Goal: Task Accomplishment & Management: Use online tool/utility

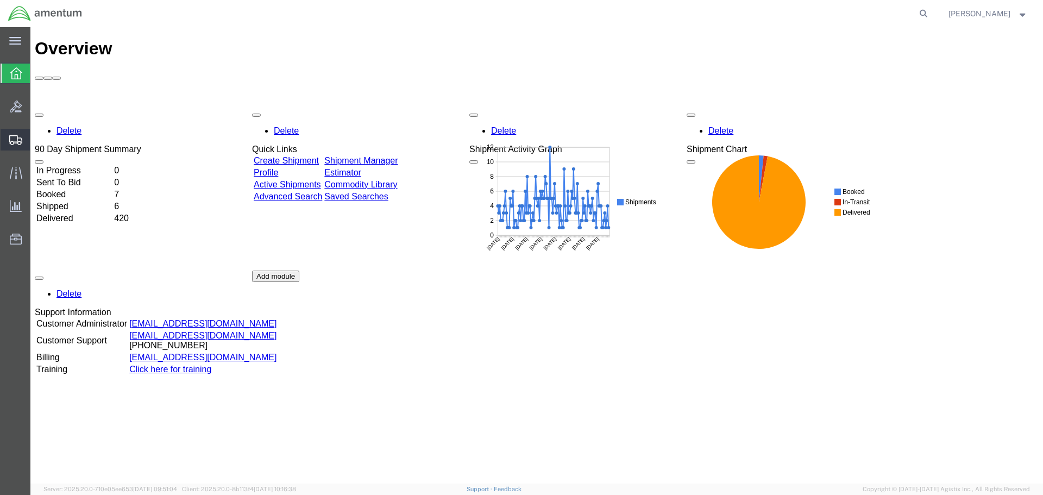
click at [14, 140] on icon at bounding box center [15, 140] width 13 height 10
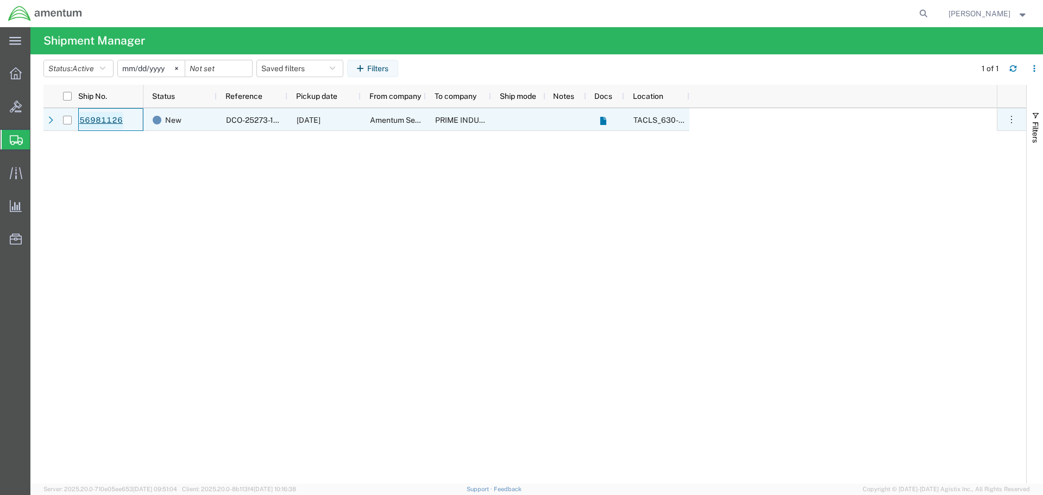
click at [98, 119] on link "56981126" at bounding box center [101, 120] width 45 height 17
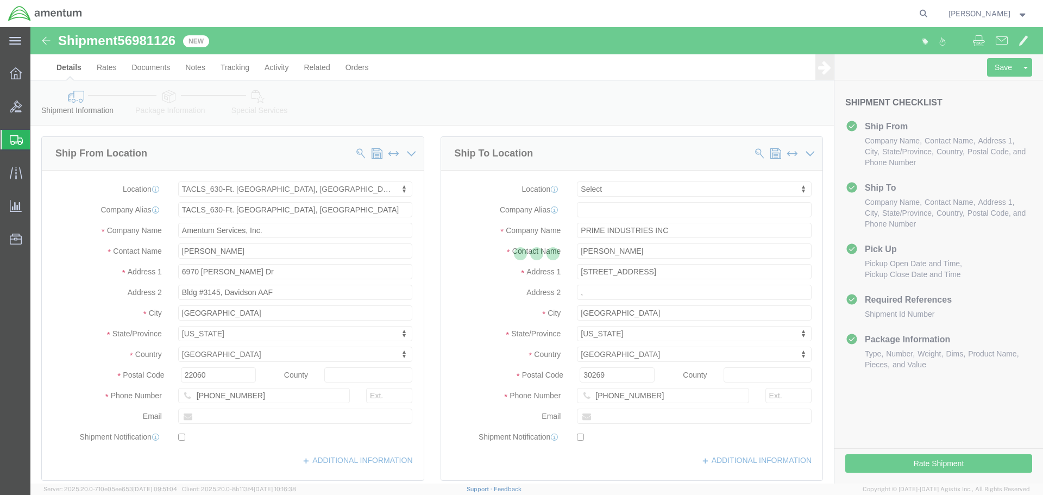
select select "42715"
select select
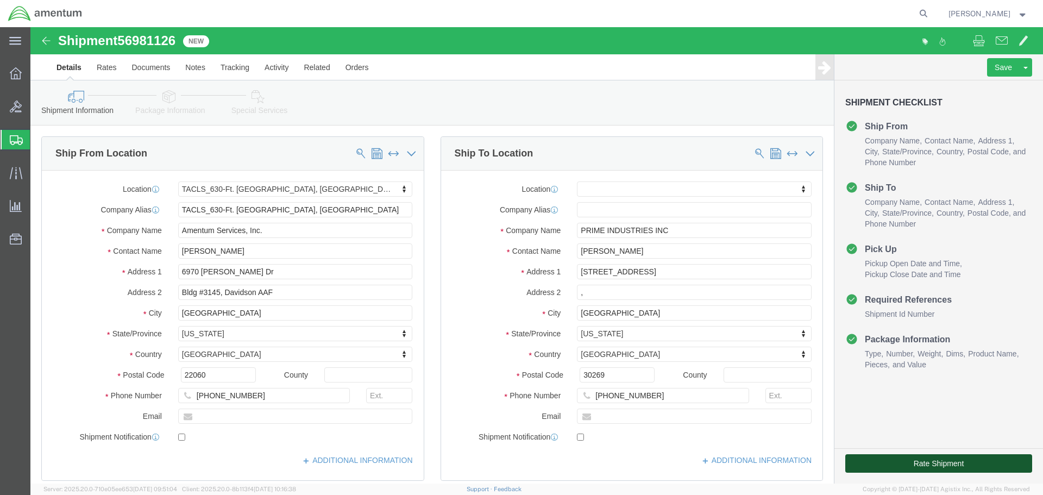
click button "Rate Shipment"
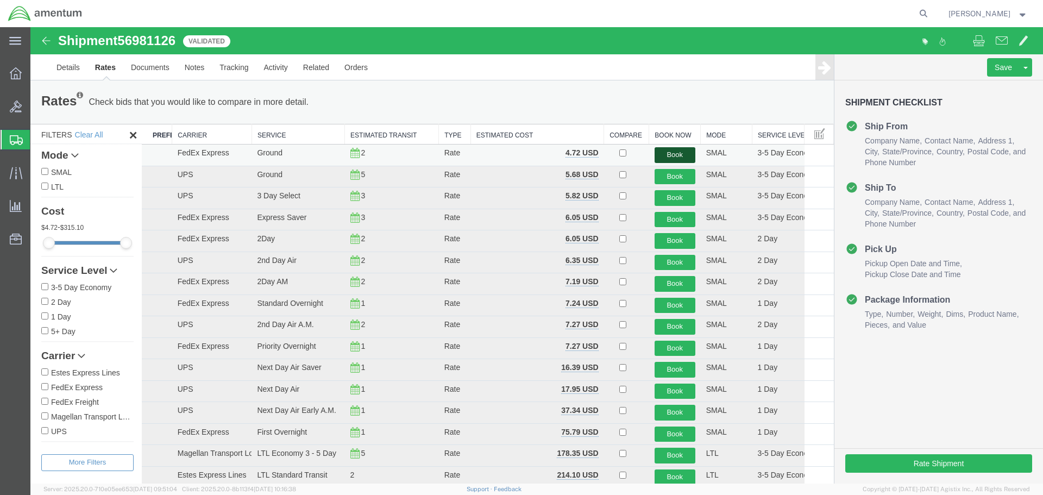
click at [668, 156] on button "Book" at bounding box center [674, 155] width 41 height 16
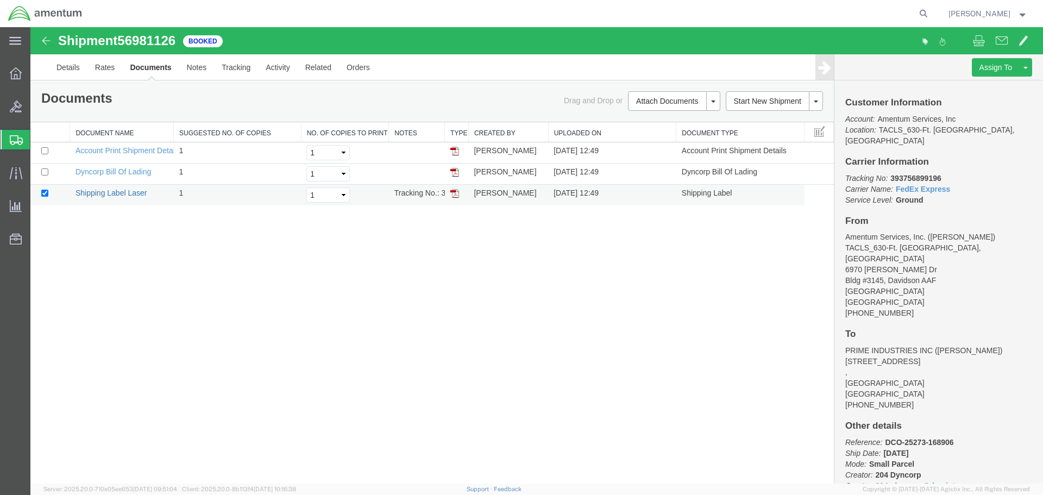
click at [114, 194] on link "Shipping Label Laser" at bounding box center [111, 192] width 72 height 9
click at [13, 174] on icon at bounding box center [16, 173] width 12 height 12
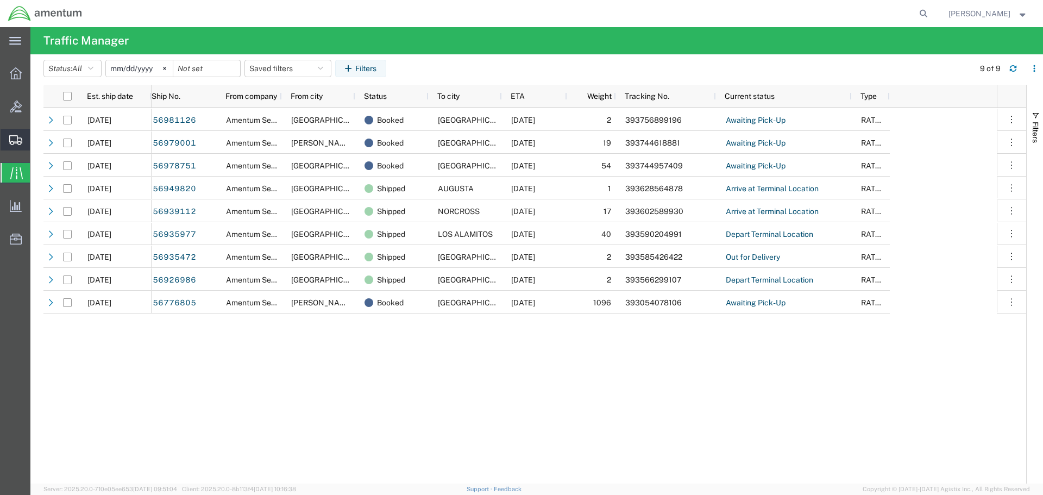
click at [12, 141] on icon at bounding box center [15, 140] width 13 height 10
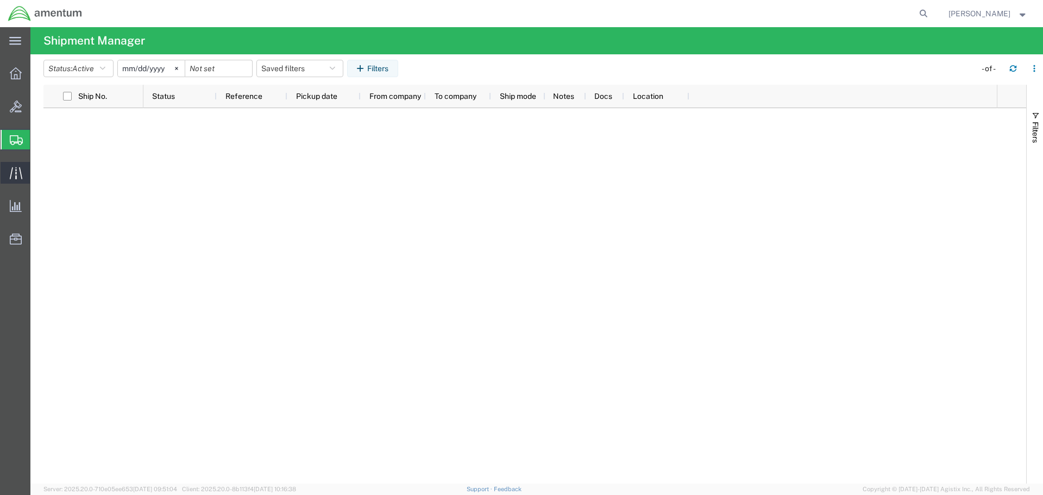
click at [16, 176] on icon at bounding box center [15, 173] width 12 height 12
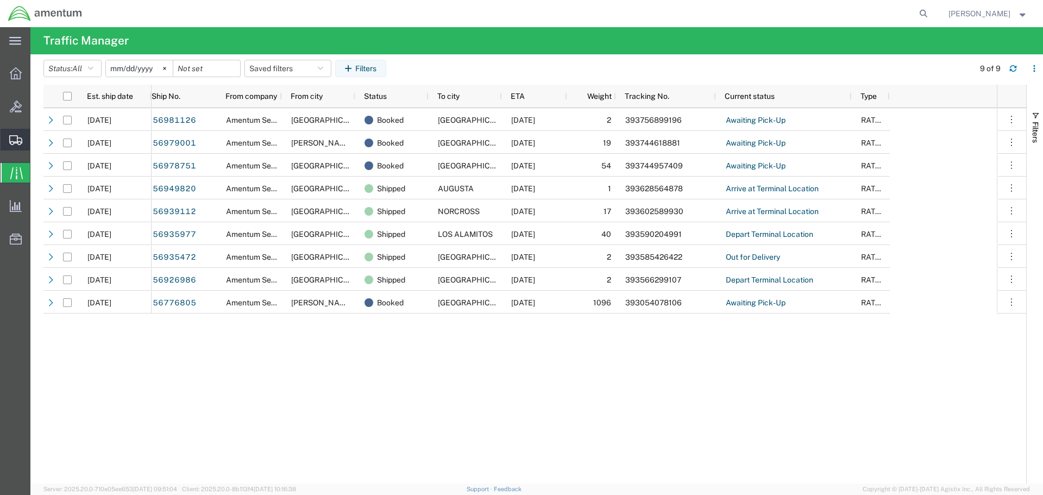
click at [14, 139] on icon at bounding box center [15, 140] width 13 height 10
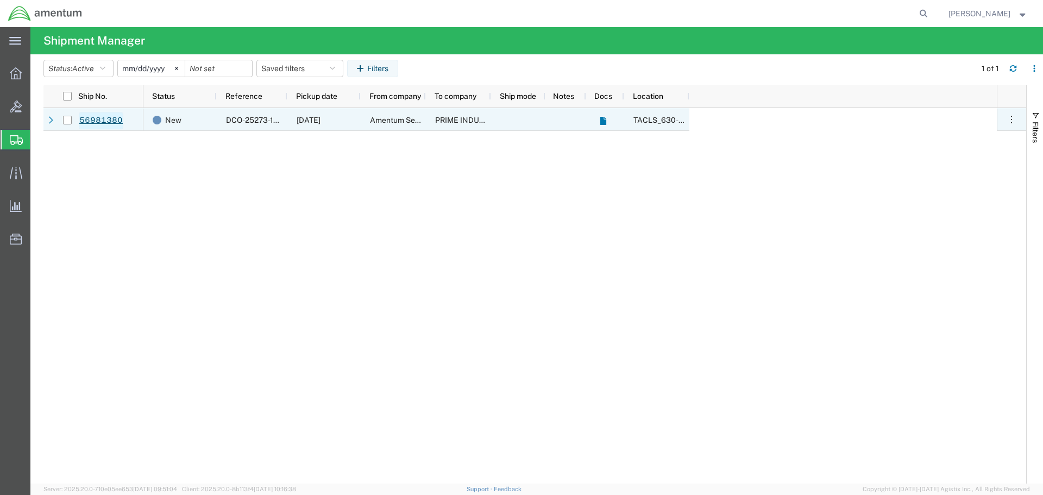
click at [100, 121] on link "56981380" at bounding box center [101, 120] width 45 height 17
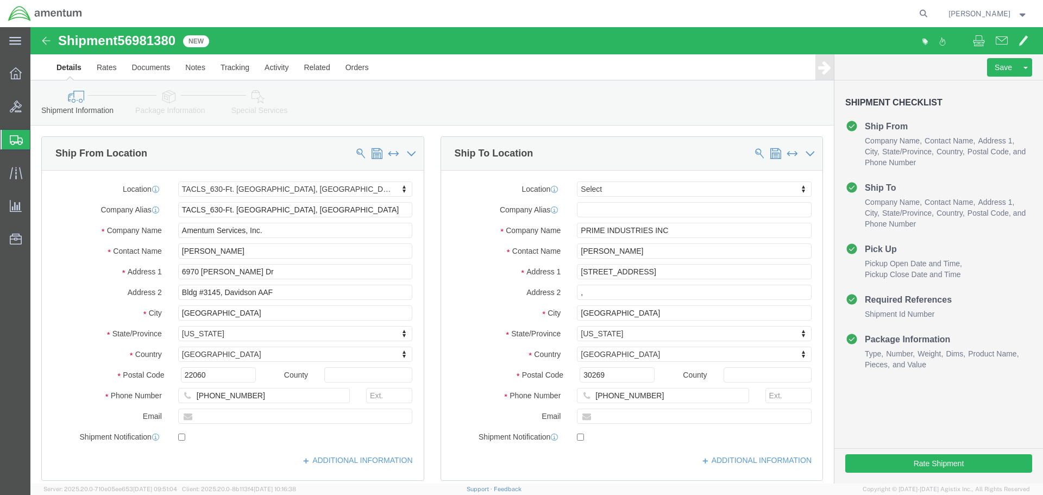
select select "42715"
select select
click button "Rate Shipment"
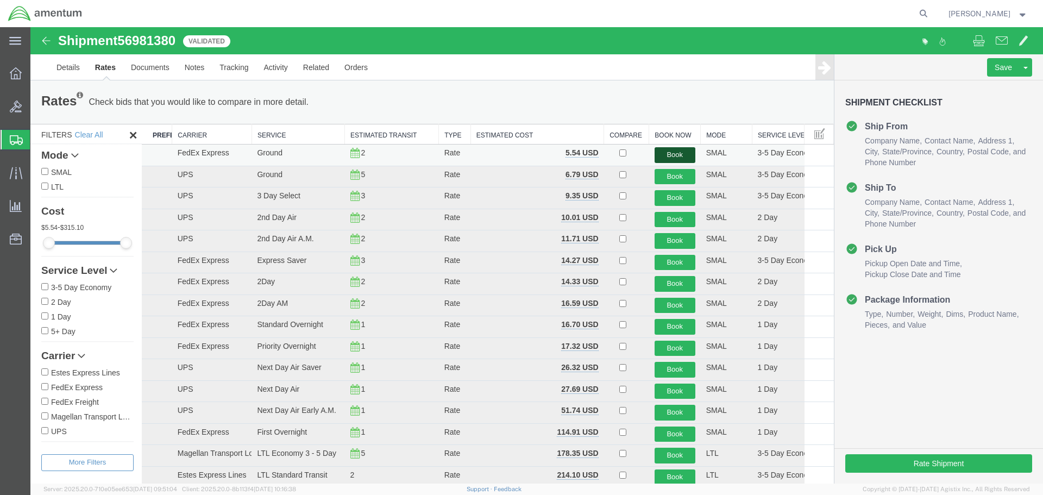
click at [662, 154] on button "Book" at bounding box center [674, 155] width 41 height 16
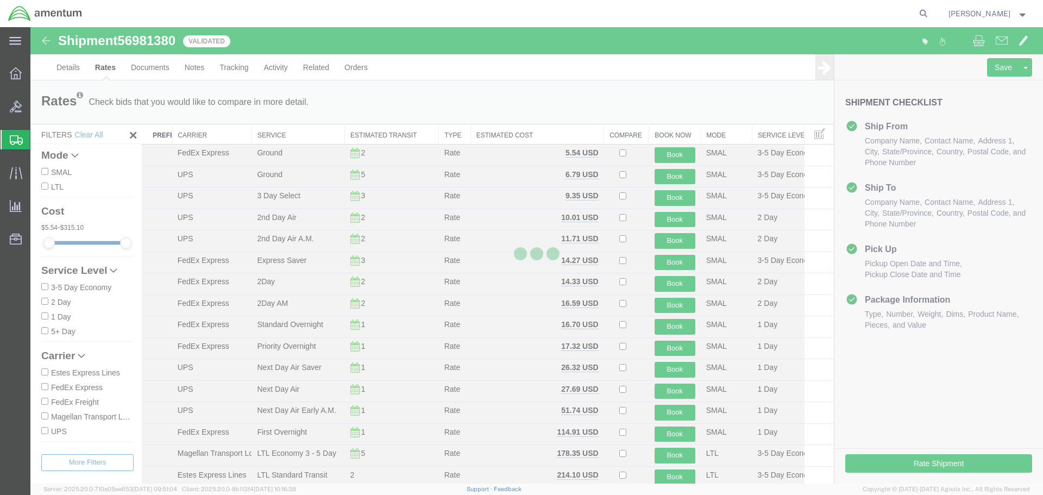
click at [609, 108] on div at bounding box center [536, 255] width 1012 height 456
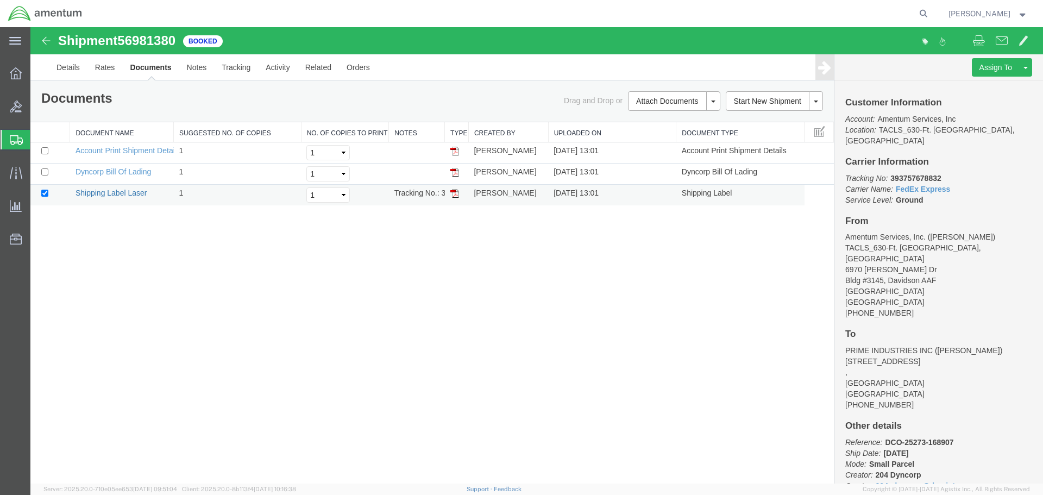
click at [116, 193] on link "Shipping Label Laser" at bounding box center [111, 192] width 72 height 9
click at [15, 174] on icon at bounding box center [16, 173] width 12 height 12
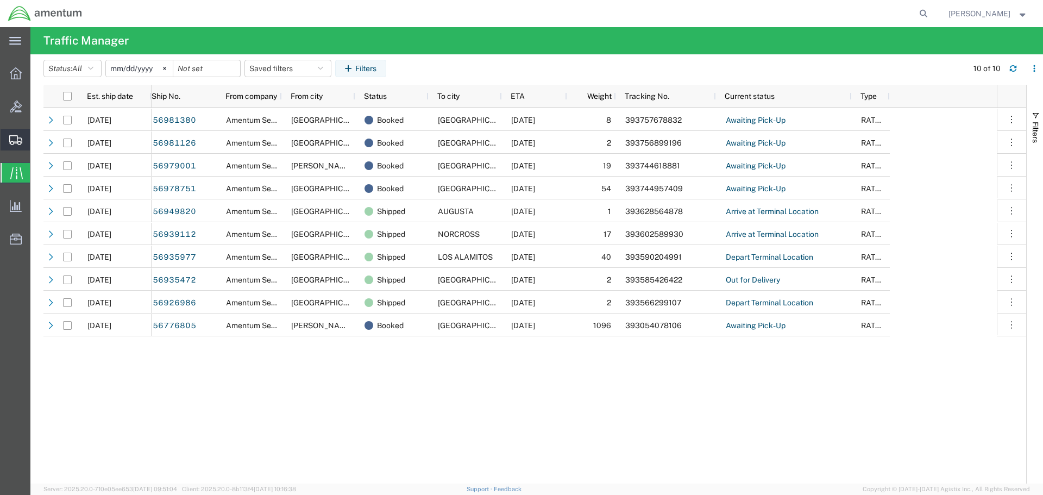
click at [14, 134] on div at bounding box center [16, 140] width 30 height 22
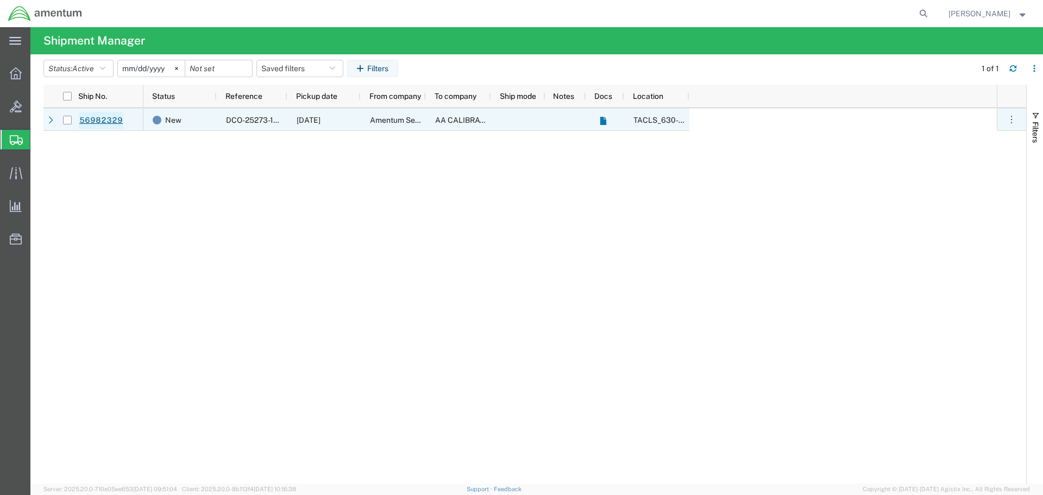
click at [98, 121] on link "56982329" at bounding box center [101, 120] width 45 height 17
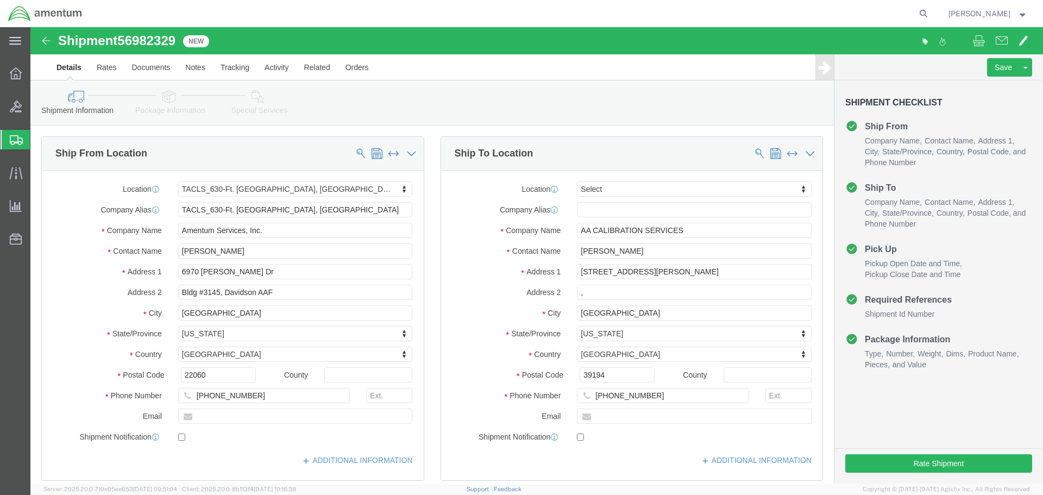
select select "42715"
select select
click button "Rate Shipment"
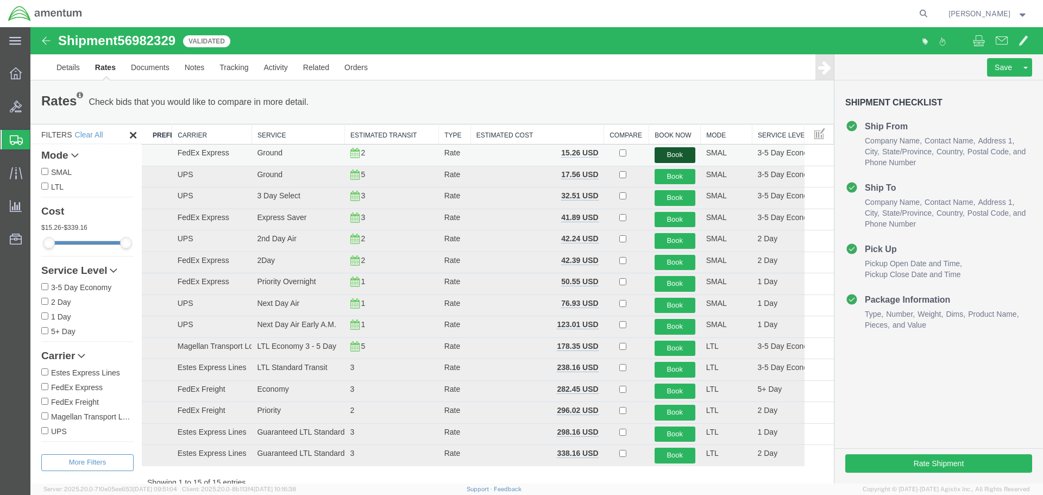
click at [667, 158] on button "Book" at bounding box center [674, 155] width 41 height 16
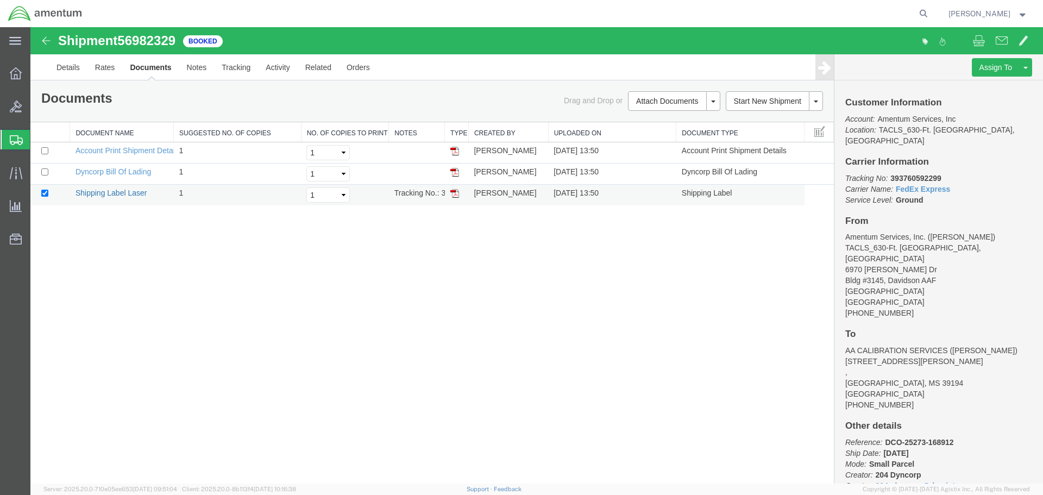
click at [104, 193] on link "Shipping Label Laser" at bounding box center [111, 192] width 72 height 9
click at [15, 176] on icon at bounding box center [15, 173] width 12 height 12
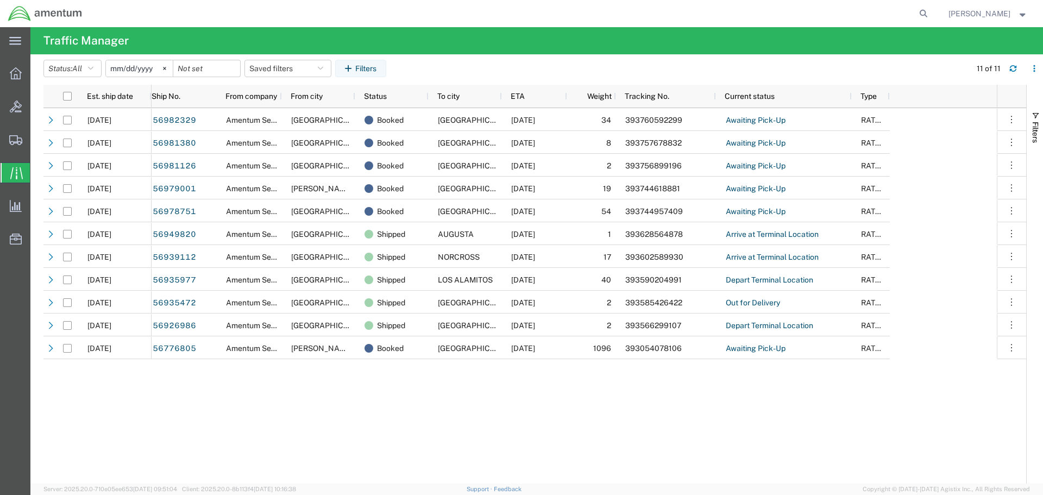
click at [451, 407] on div "56982329 Amentum Services, Inc. [GEOGRAPHIC_DATA] Booked [GEOGRAPHIC_DATA] [DAT…" at bounding box center [573, 295] width 845 height 375
click at [10, 141] on icon at bounding box center [15, 140] width 13 height 10
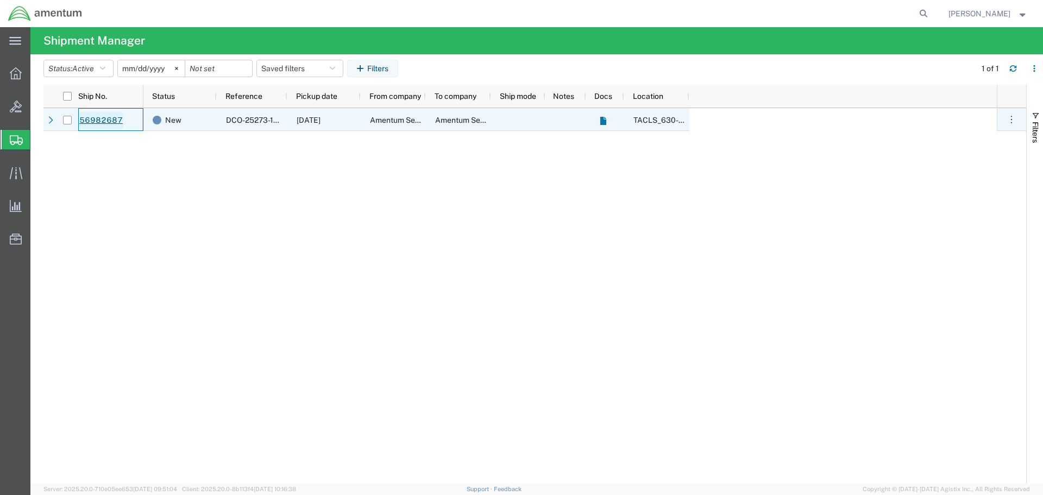
click at [96, 120] on link "56982687" at bounding box center [101, 120] width 45 height 17
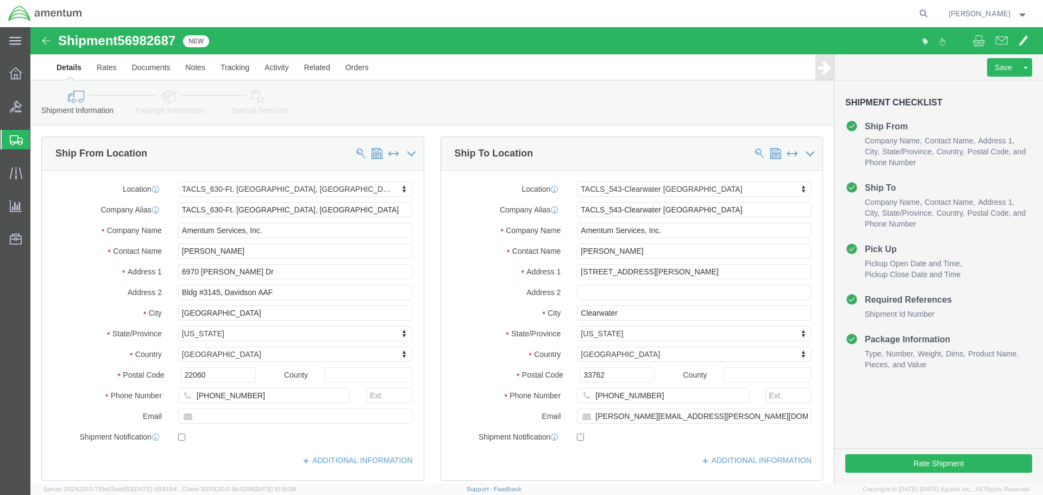
select select "42715"
select select "60191"
click div "Save Assign To Clone Shipment Save As Template Shipment Checklist Ship From Com…"
click button "Rate Shipment"
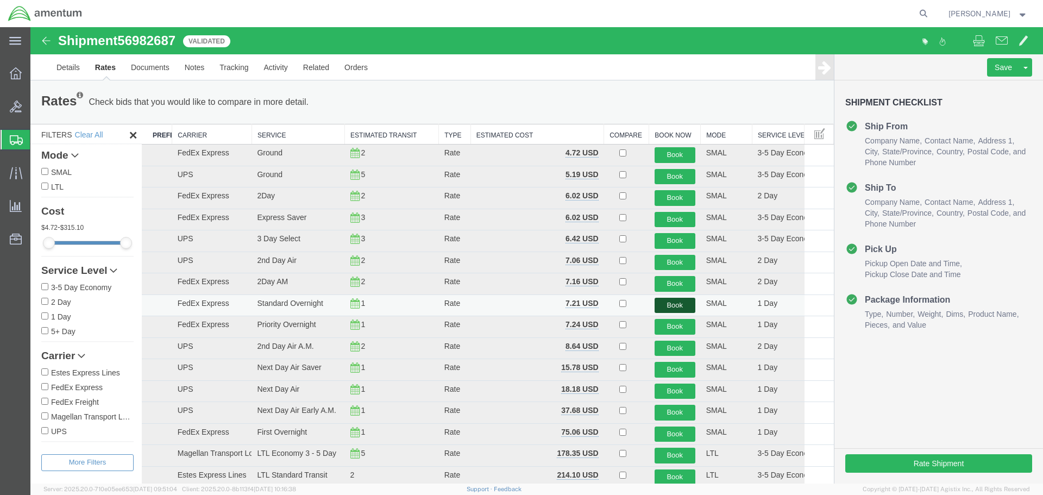
click at [667, 304] on button "Book" at bounding box center [674, 306] width 41 height 16
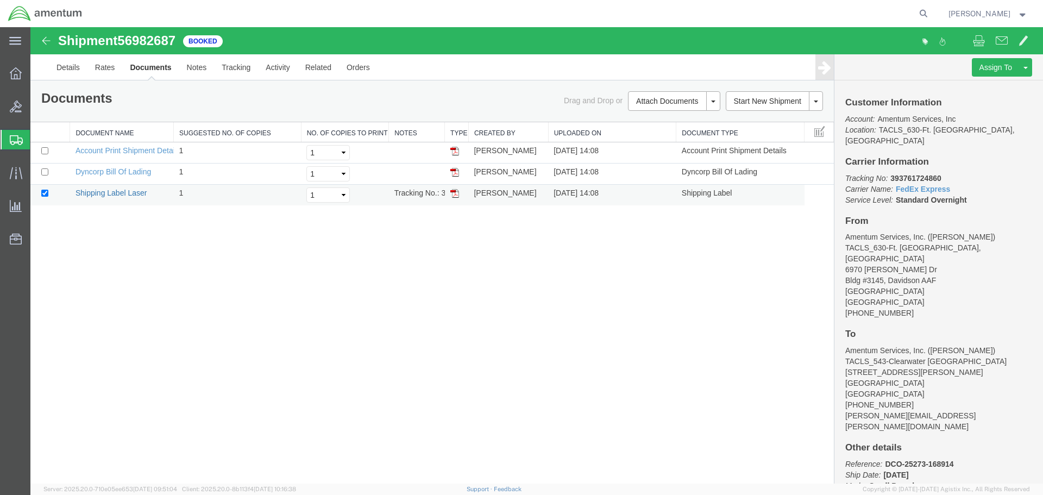
click at [112, 193] on link "Shipping Label Laser" at bounding box center [111, 192] width 72 height 9
click at [420, 275] on div "Shipment 56982687 3 of 3 Booked Details Rates Documents Notes Tracking Activity…" at bounding box center [536, 255] width 1012 height 456
click at [11, 72] on icon at bounding box center [16, 73] width 12 height 12
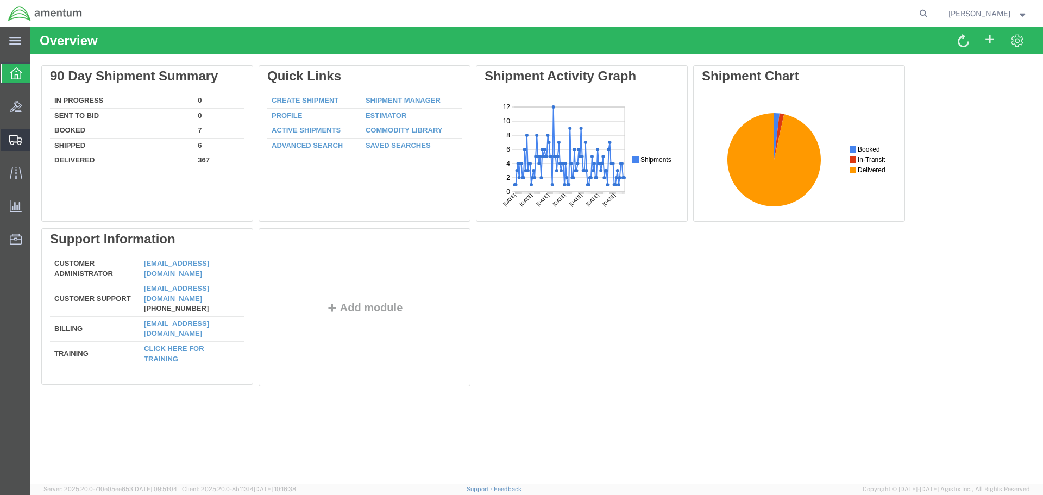
click at [17, 141] on icon at bounding box center [15, 140] width 13 height 10
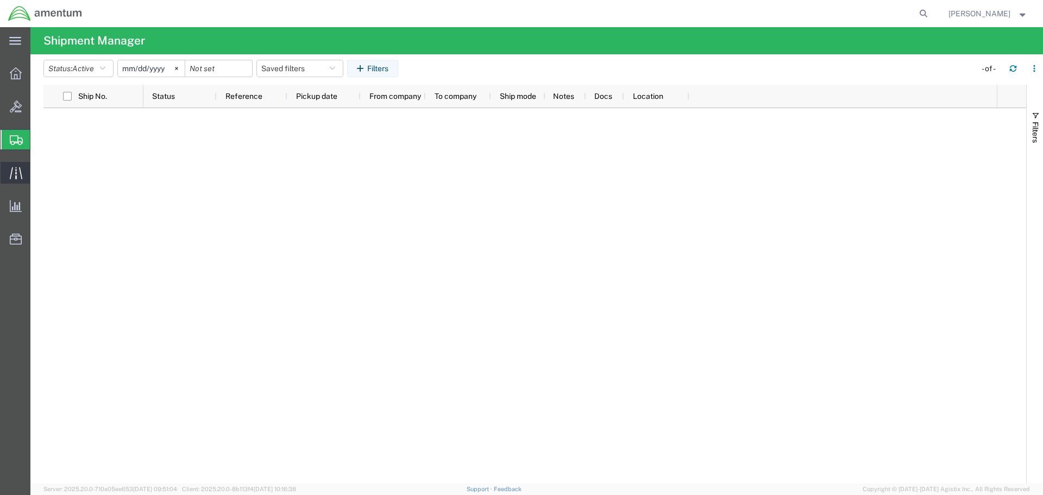
click at [15, 173] on icon at bounding box center [15, 173] width 12 height 12
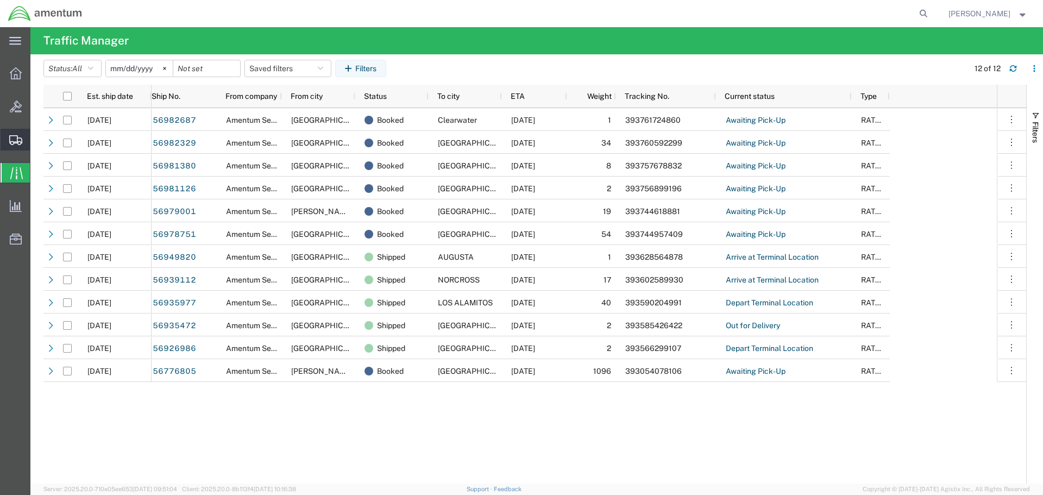
click at [15, 138] on icon at bounding box center [15, 140] width 13 height 10
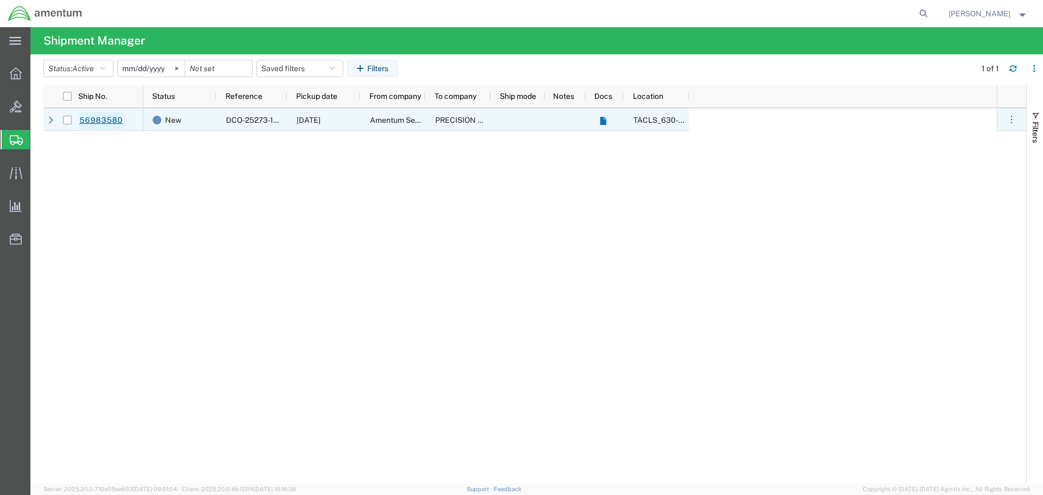
click at [103, 121] on link "56983580" at bounding box center [101, 120] width 45 height 17
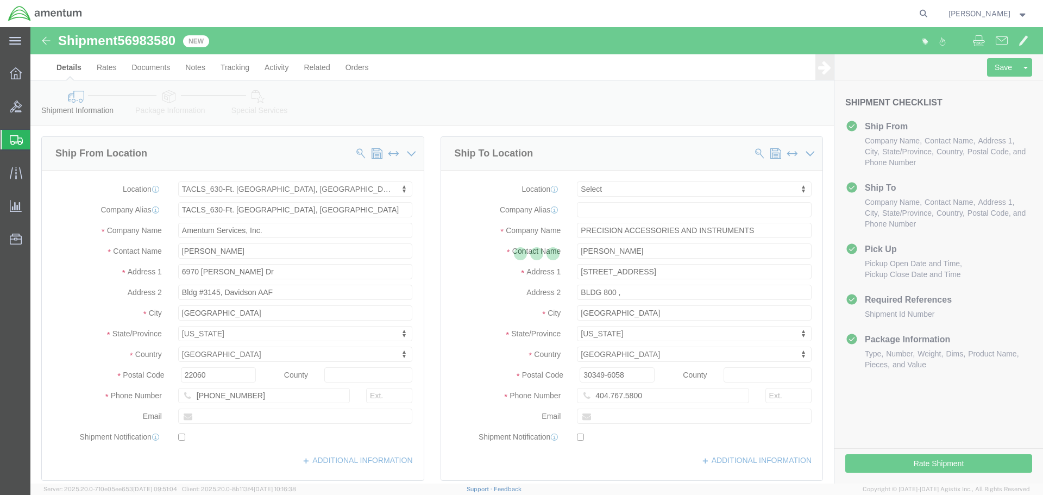
select select "42715"
select select
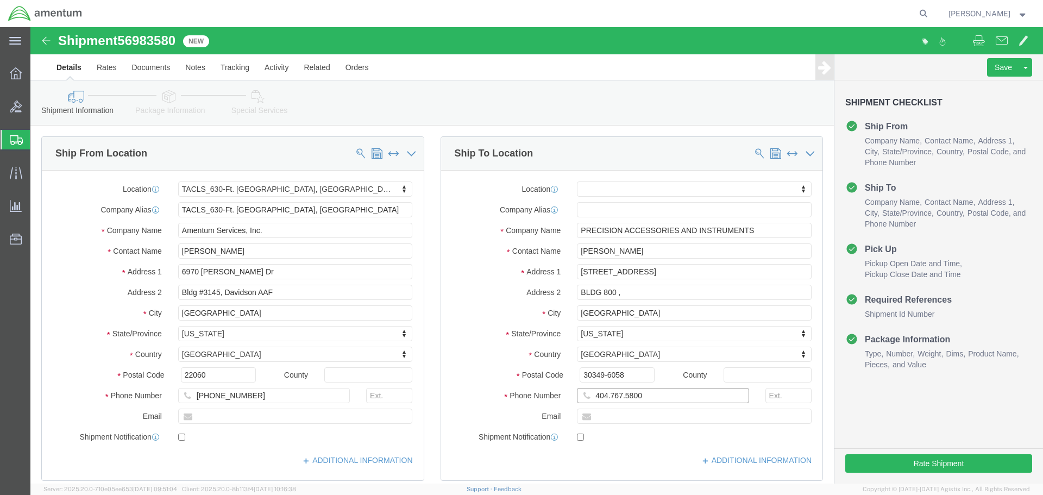
click input "404.767.5800"
type input "[PHONE_NUMBER]"
click div "Ship To Location Location My Profile Location [PHONE_NUMBER] [PHONE_NUMBER] [PH…"
click button "Rate Shipment"
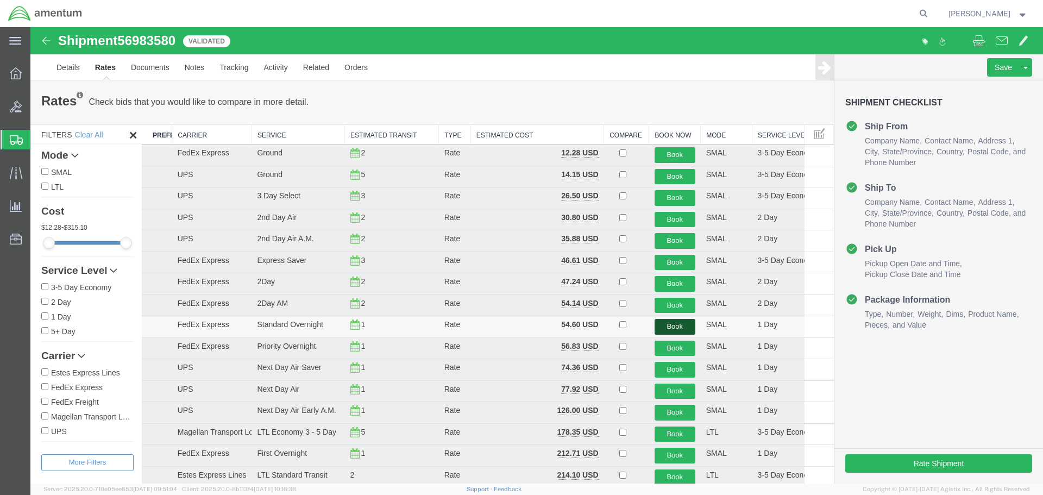
click at [667, 326] on button "Book" at bounding box center [674, 327] width 41 height 16
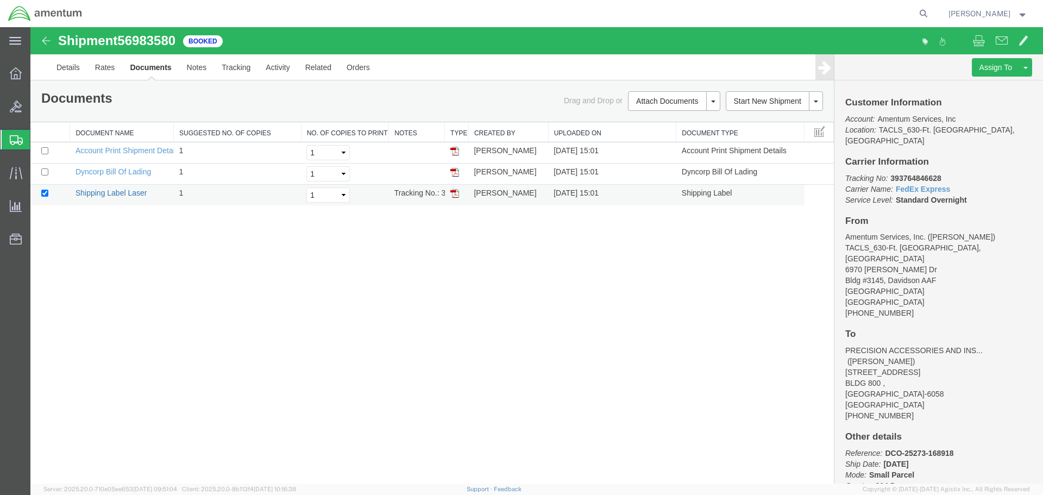
click at [116, 191] on link "Shipping Label Laser" at bounding box center [111, 192] width 72 height 9
